Goal: Information Seeking & Learning: Learn about a topic

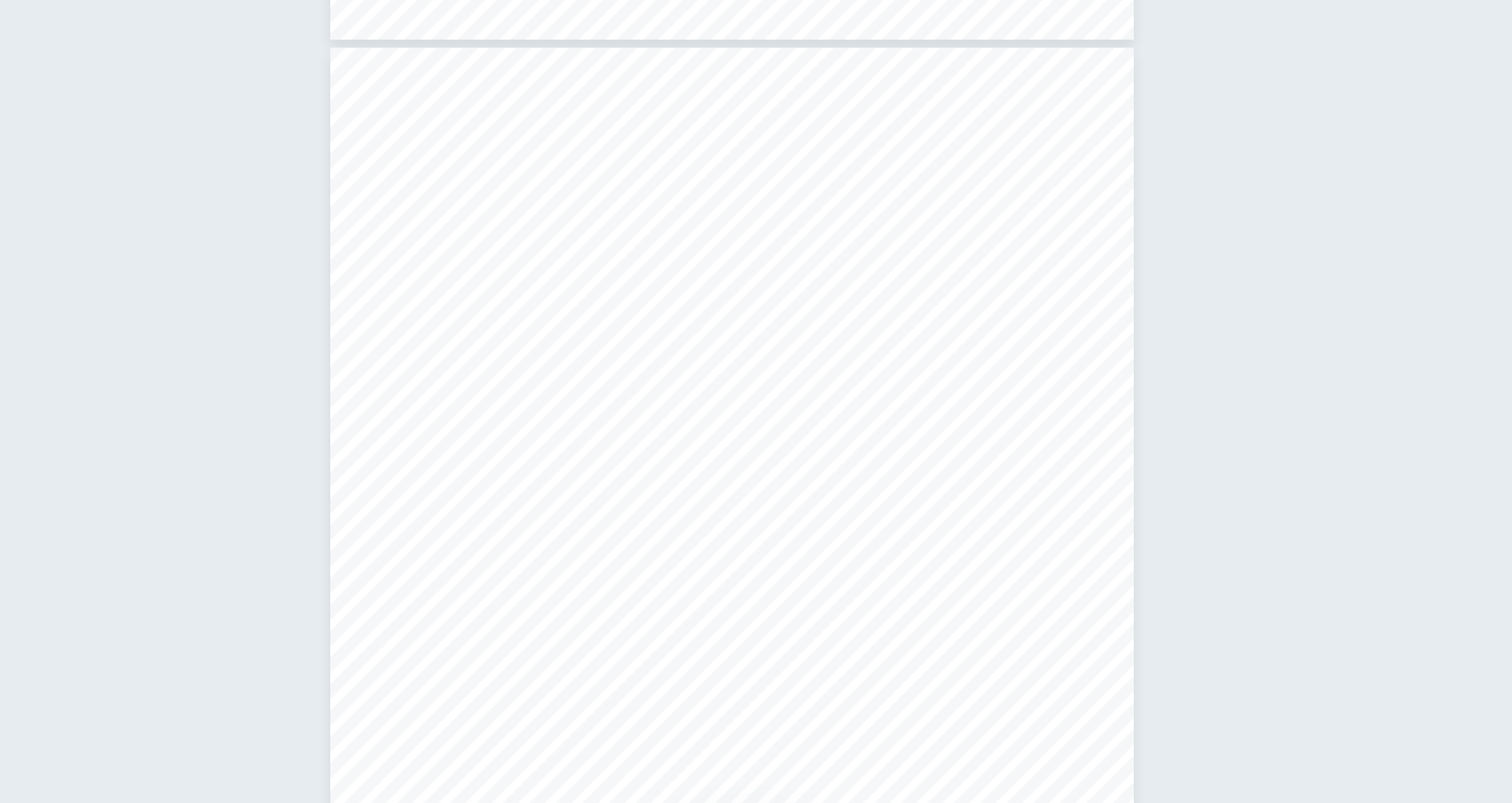
scroll to position [1307, 0]
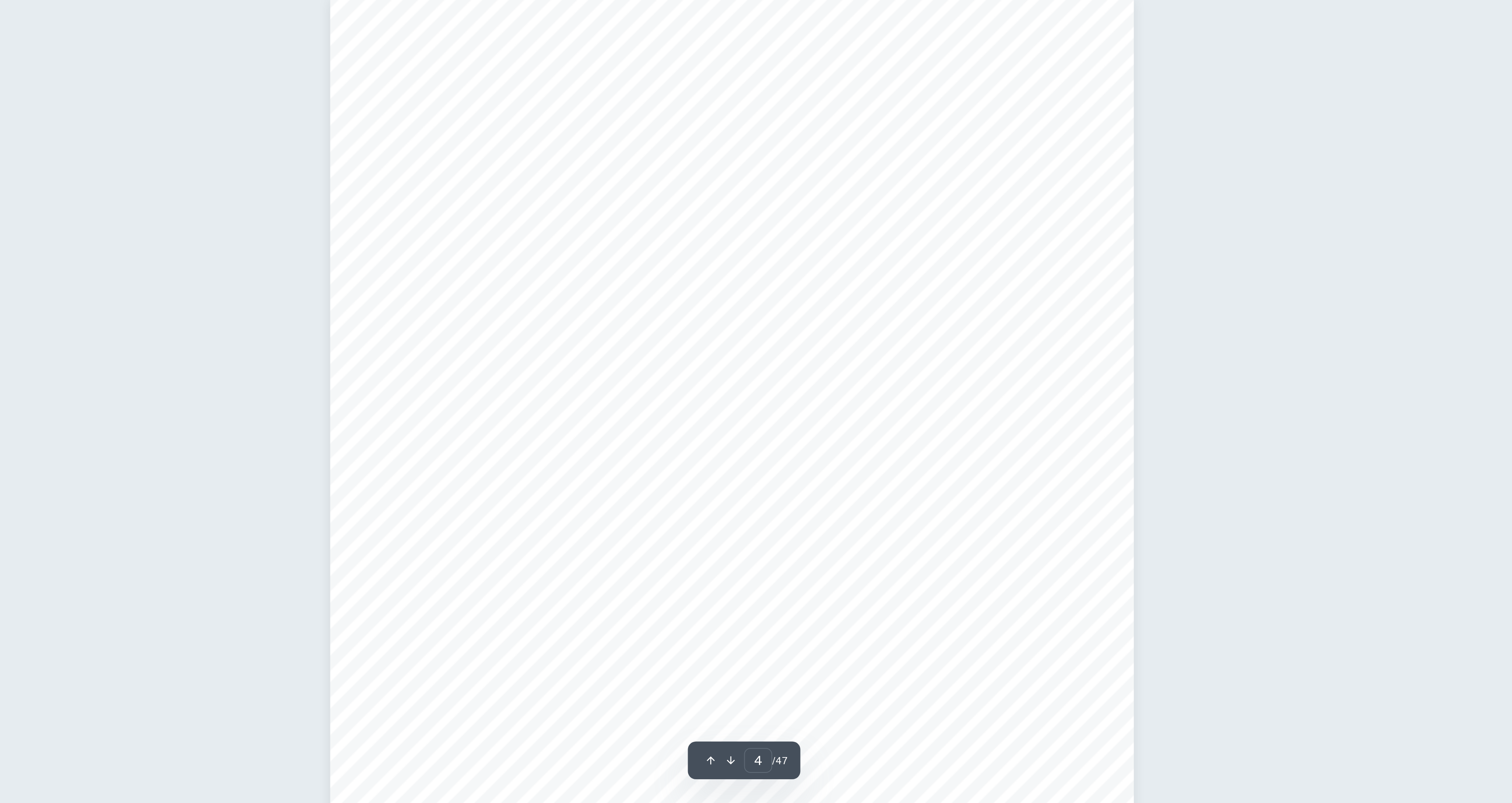
type input "5"
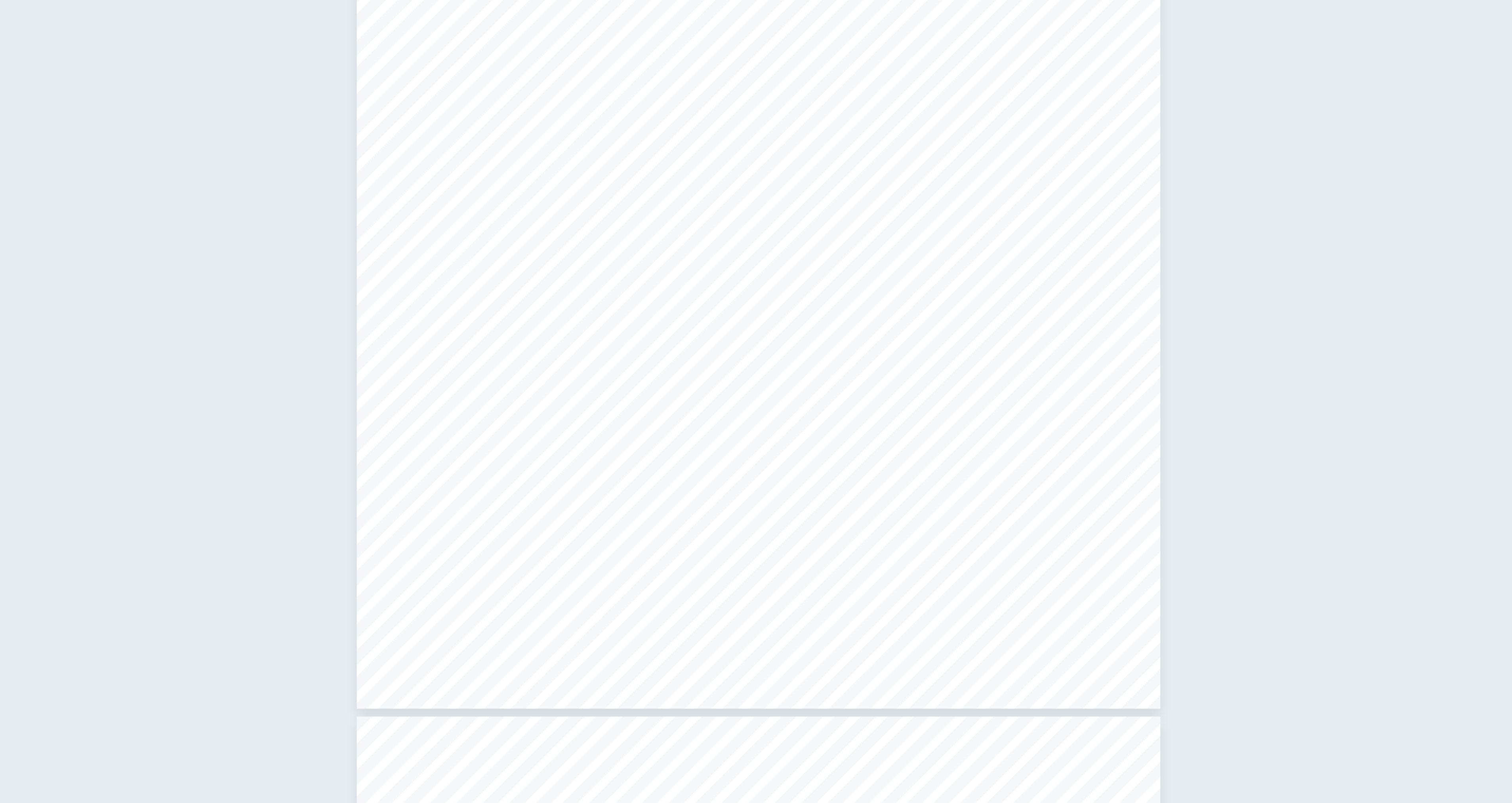
scroll to position [1997, 0]
